Goal: Task Accomplishment & Management: Manage account settings

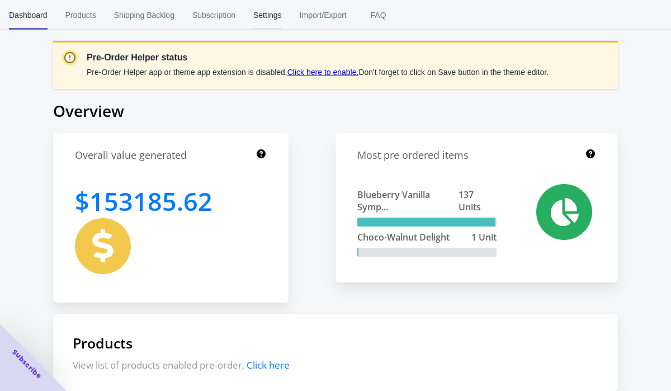
click at [280, 12] on span "Settings" at bounding box center [267, 15] width 29 height 29
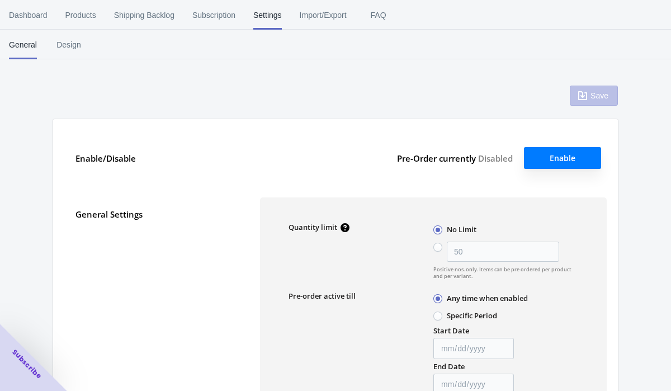
type input "50"
checkbox input "true"
type input "Pre-ordered"
type textarea "Inventory level is <qty>. Some of the items will be pre-ordered."
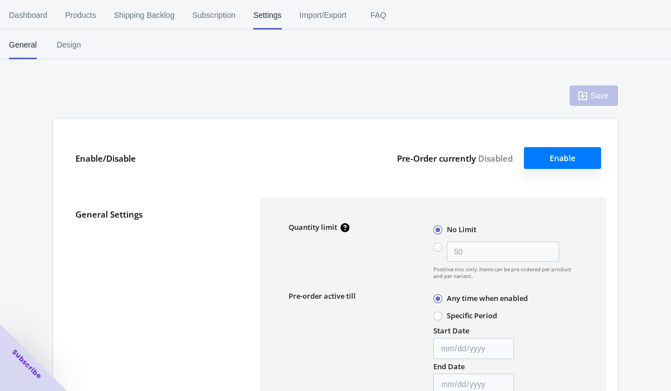
type textarea "Only <qty> items left in stock."
type textarea "A maximum of <qty> products can be pre ordered."
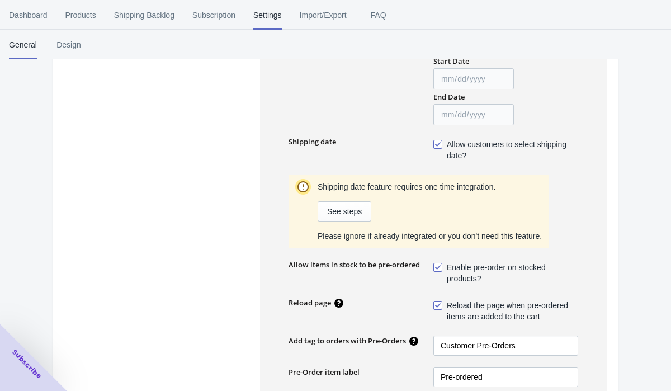
scroll to position [283, 0]
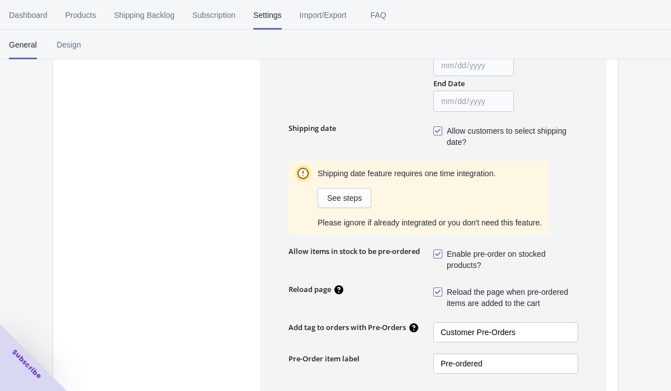
click at [340, 249] on label "Allow items in stock to be pre-ordered" at bounding box center [353, 251] width 131 height 10
click at [335, 253] on label "Allow items in stock to be pre-ordered" at bounding box center [353, 251] width 131 height 10
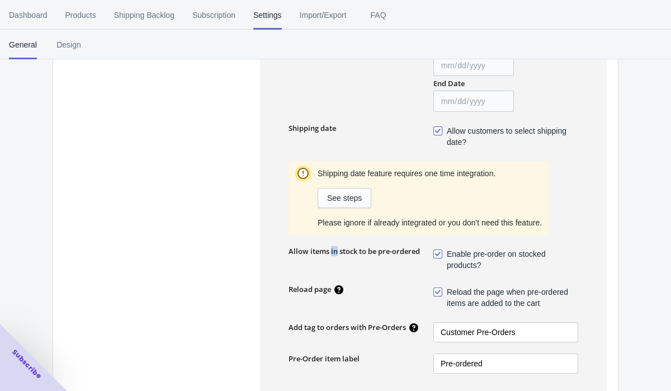
click at [335, 253] on label "Allow items in stock to be pre-ordered" at bounding box center [353, 251] width 131 height 10
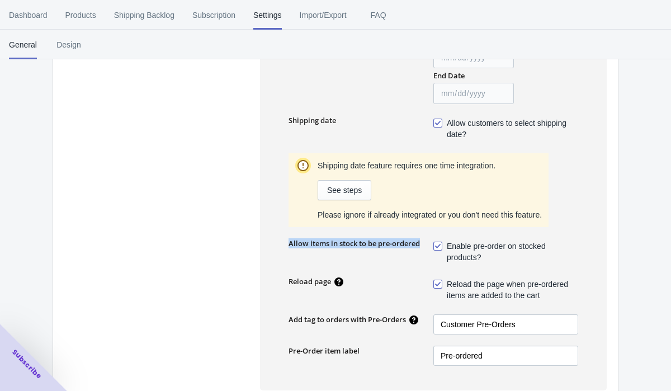
scroll to position [311, 0]
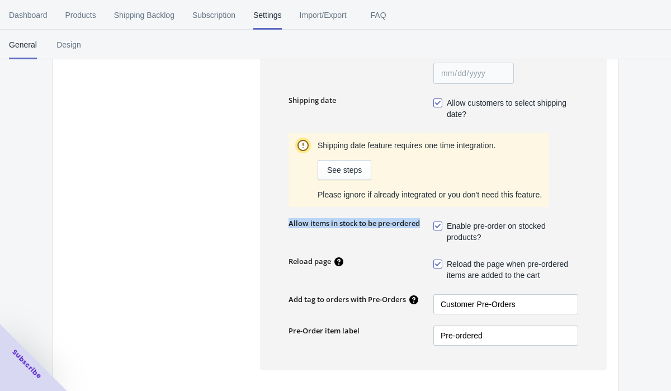
click at [358, 223] on label "Allow items in stock to be pre-ordered" at bounding box center [353, 223] width 131 height 10
click at [380, 222] on label "Allow items in stock to be pre-ordered" at bounding box center [353, 223] width 131 height 10
click at [343, 224] on label "Allow items in stock to be pre-ordered" at bounding box center [353, 223] width 131 height 10
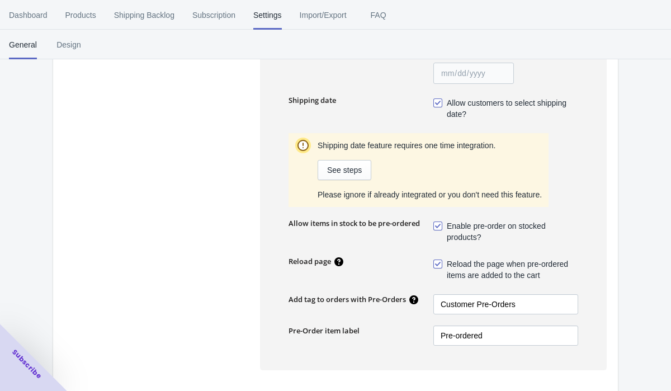
click at [343, 224] on label "Allow items in stock to be pre-ordered" at bounding box center [353, 223] width 131 height 10
click at [377, 224] on label "Allow items in stock to be pre-ordered" at bounding box center [353, 223] width 131 height 10
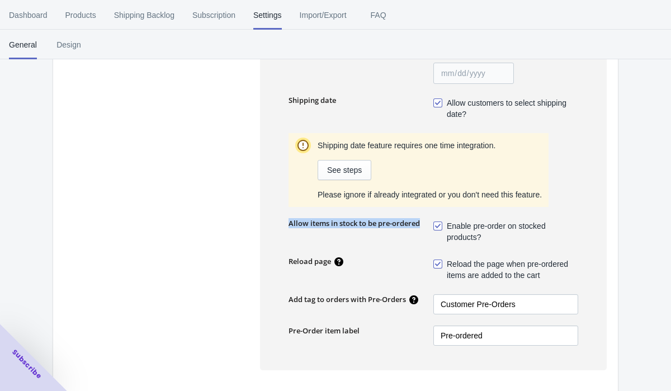
click at [367, 222] on label "Allow items in stock to be pre-ordered" at bounding box center [353, 223] width 131 height 10
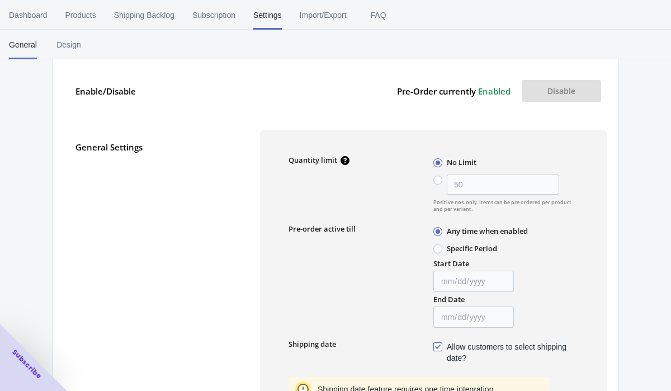
scroll to position [0, 0]
